Goal: Check status: Check status

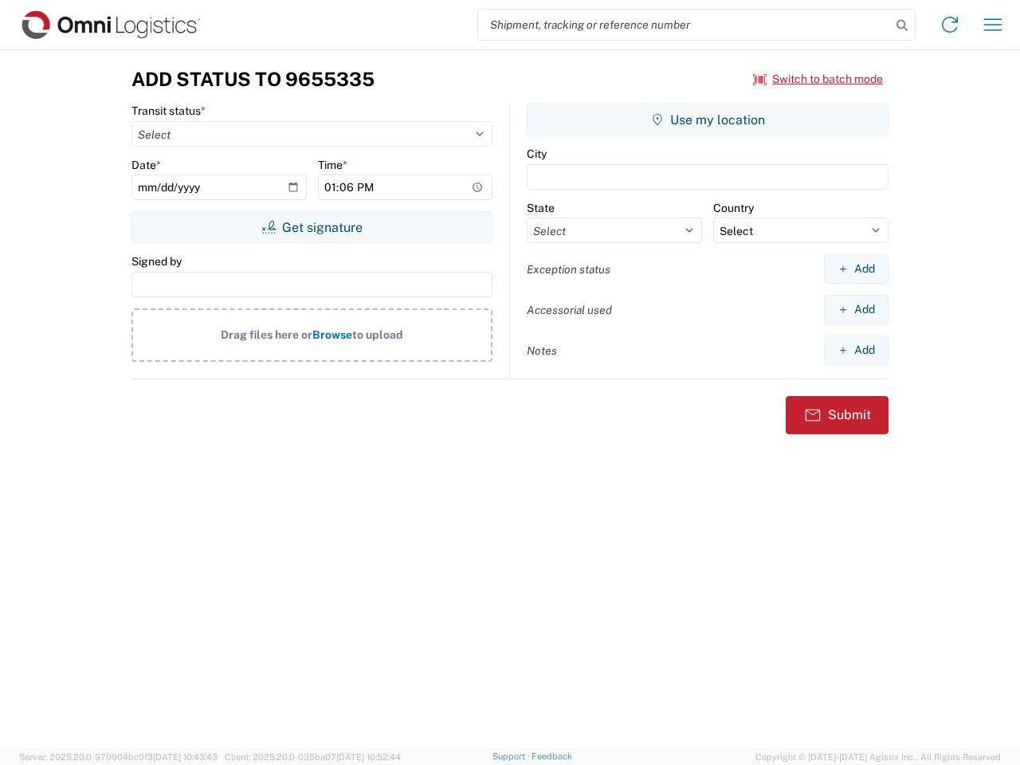
click at [685, 25] on input "search" at bounding box center [684, 25] width 413 height 30
click at [902, 26] on icon at bounding box center [902, 25] width 22 height 22
click at [950, 25] on icon at bounding box center [950, 25] width 26 height 26
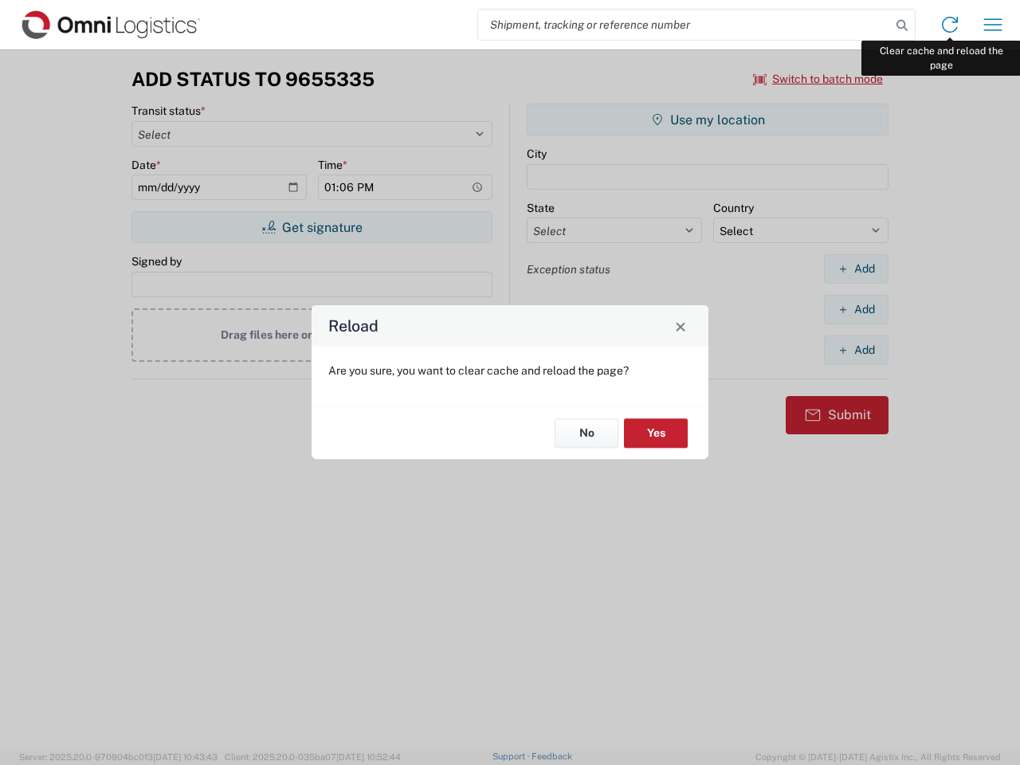
click at [993, 25] on div "Reload Are you sure, you want to clear cache and reload the page? No Yes" at bounding box center [510, 382] width 1020 height 765
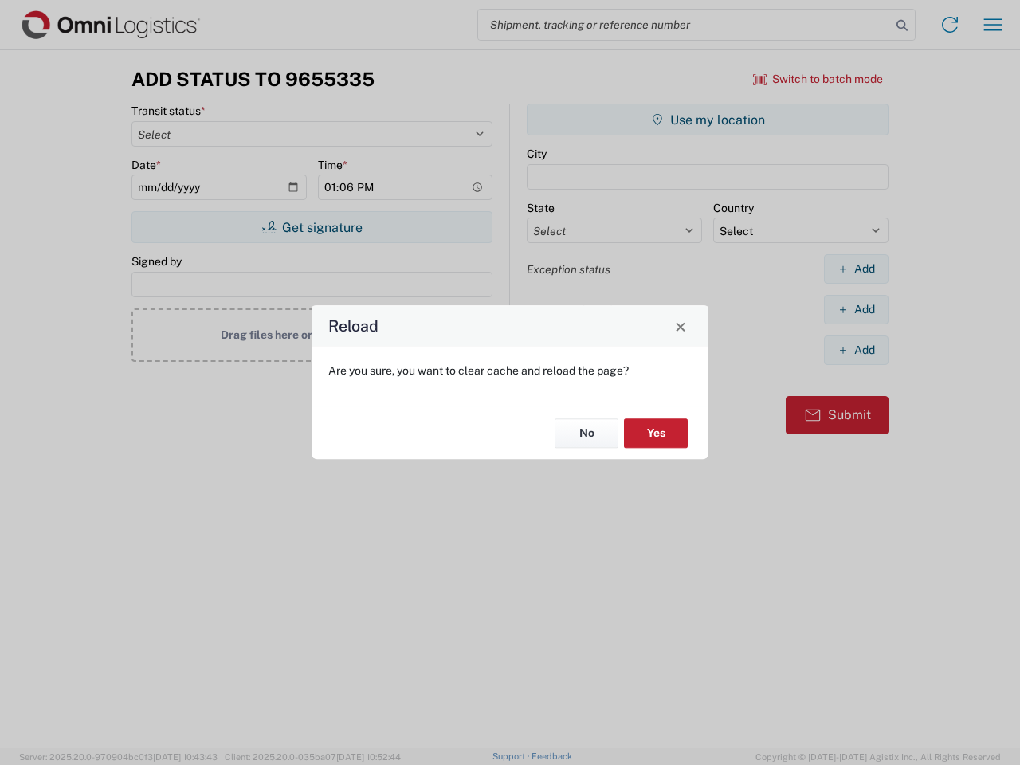
click at [819, 79] on div "Reload Are you sure, you want to clear cache and reload the page? No Yes" at bounding box center [510, 382] width 1020 height 765
click at [312, 227] on div "Reload Are you sure, you want to clear cache and reload the page? No Yes" at bounding box center [510, 382] width 1020 height 765
click at [708, 120] on div "Reload Are you sure, you want to clear cache and reload the page? No Yes" at bounding box center [510, 382] width 1020 height 765
click at [856, 269] on div "Reload Are you sure, you want to clear cache and reload the page? No Yes" at bounding box center [510, 382] width 1020 height 765
click at [856, 309] on div "Reload Are you sure, you want to clear cache and reload the page? No Yes" at bounding box center [510, 382] width 1020 height 765
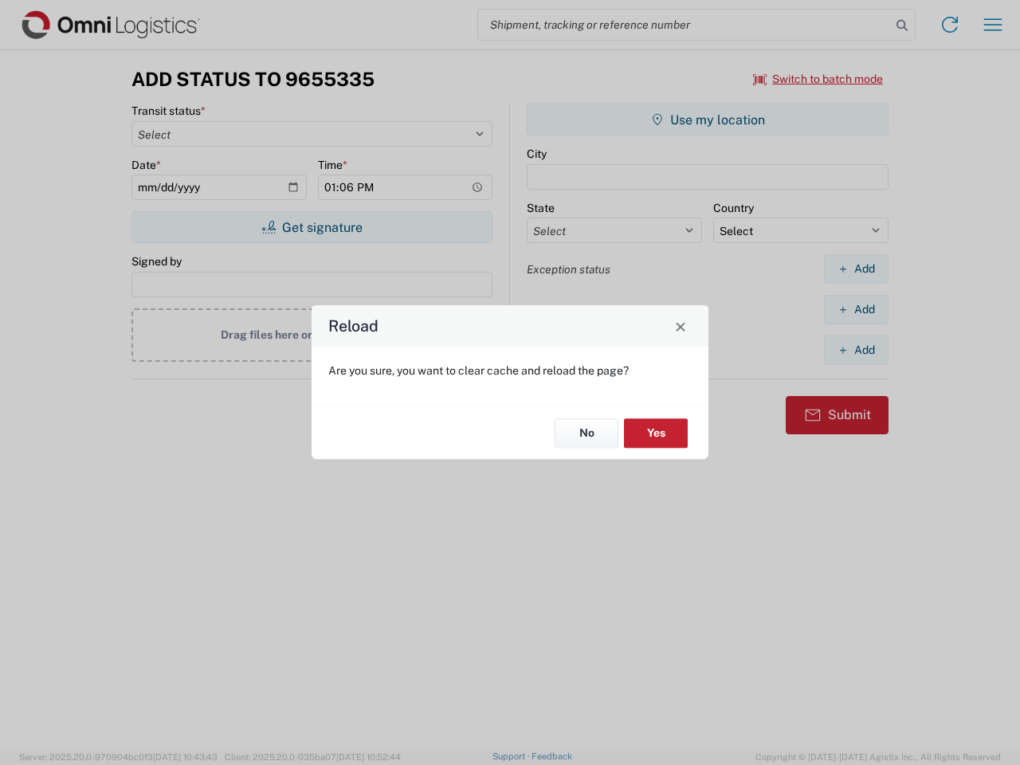
click at [856, 350] on div "Reload Are you sure, you want to clear cache and reload the page? No Yes" at bounding box center [510, 382] width 1020 height 765
